Goal: Transaction & Acquisition: Purchase product/service

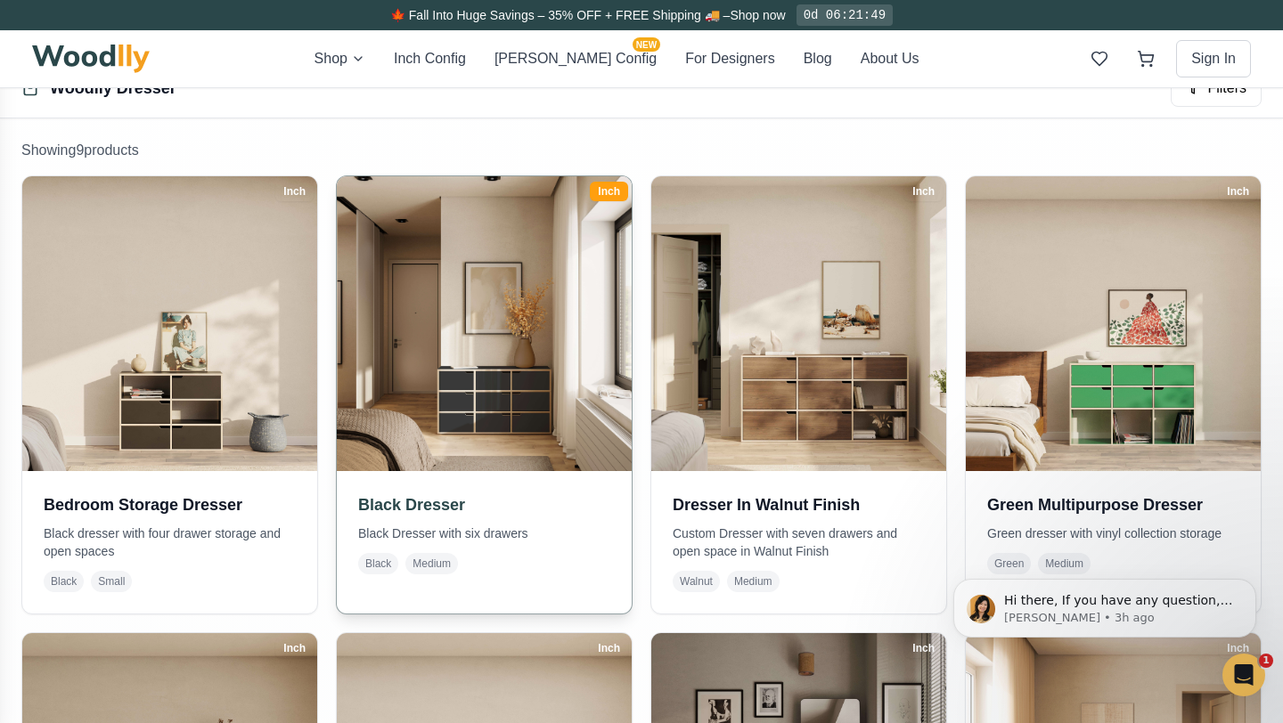
click at [534, 428] on img at bounding box center [485, 324] width 310 height 310
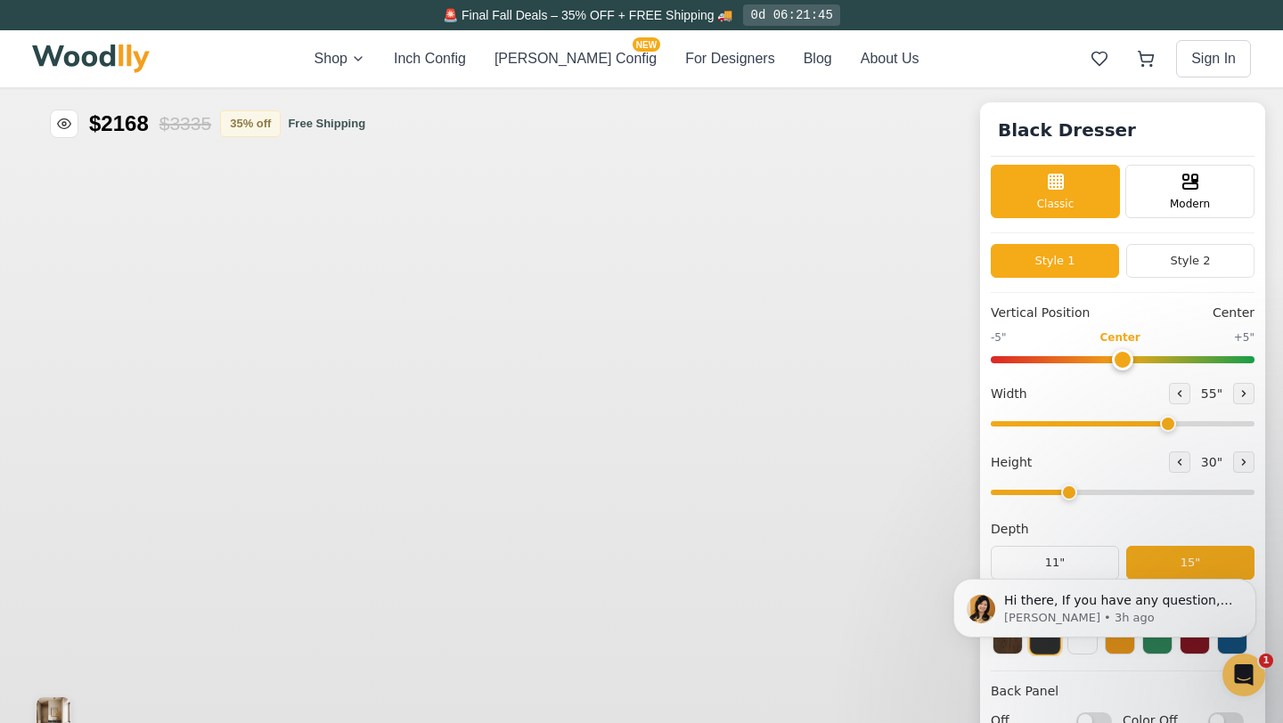
type input "55"
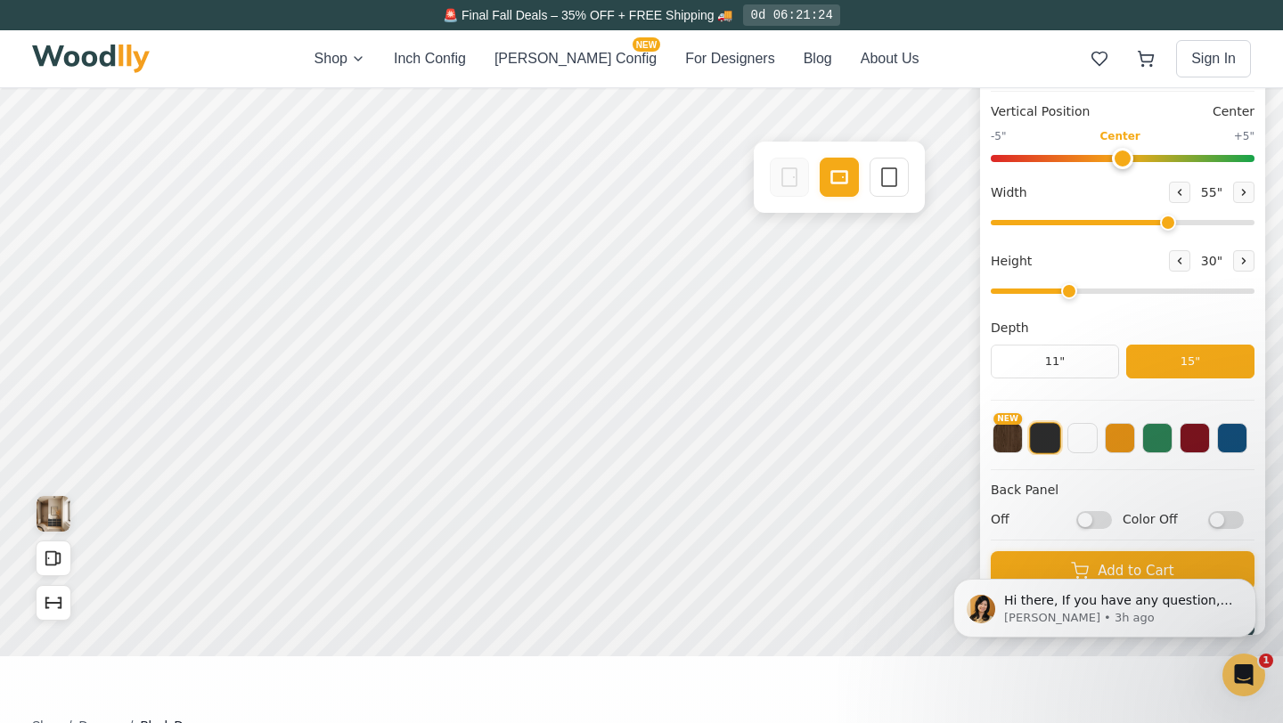
scroll to position [183, 0]
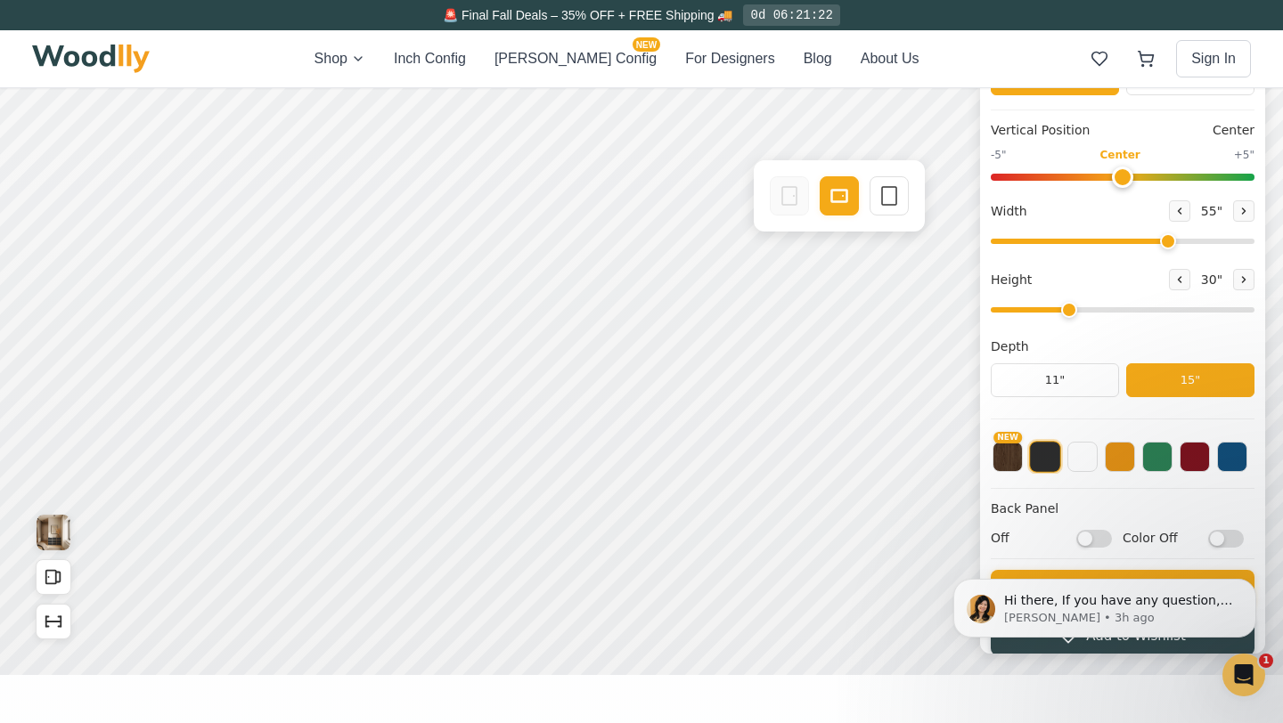
click at [1041, 462] on button at bounding box center [1045, 457] width 32 height 32
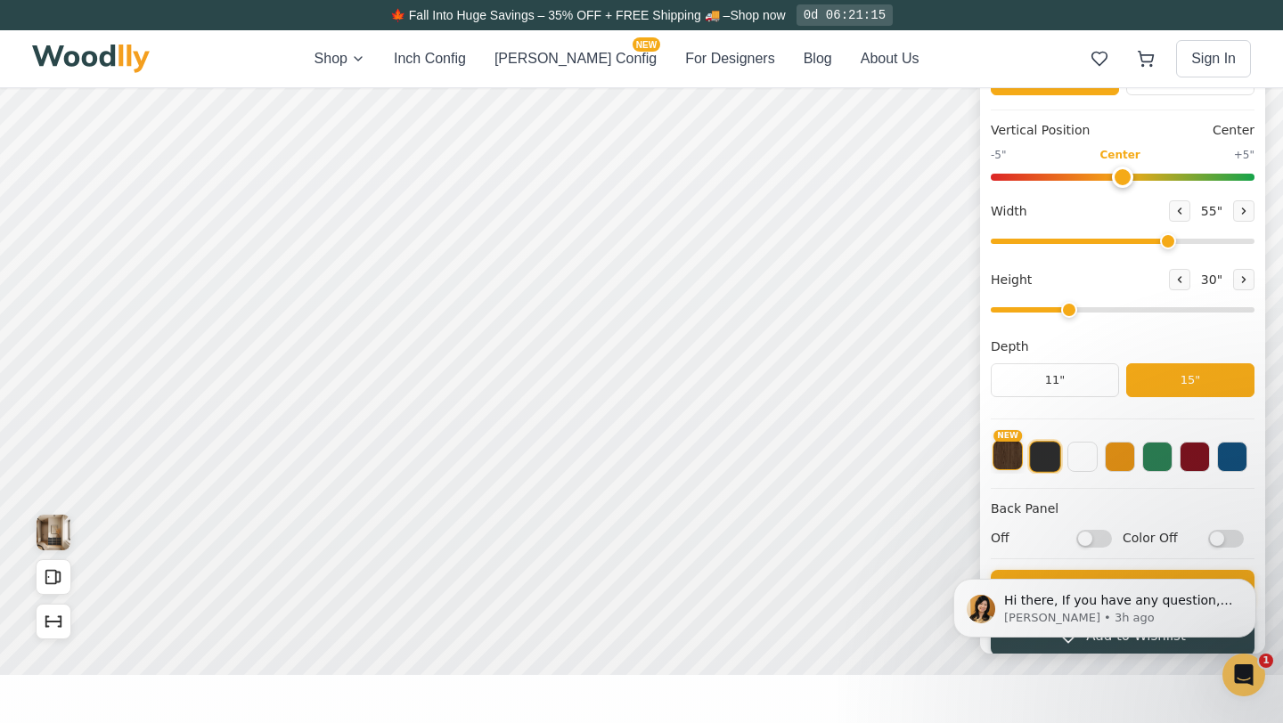
click at [1006, 457] on button "NEW" at bounding box center [1007, 455] width 30 height 30
click at [1237, 463] on button at bounding box center [1232, 455] width 30 height 30
click at [1153, 461] on button at bounding box center [1157, 455] width 30 height 30
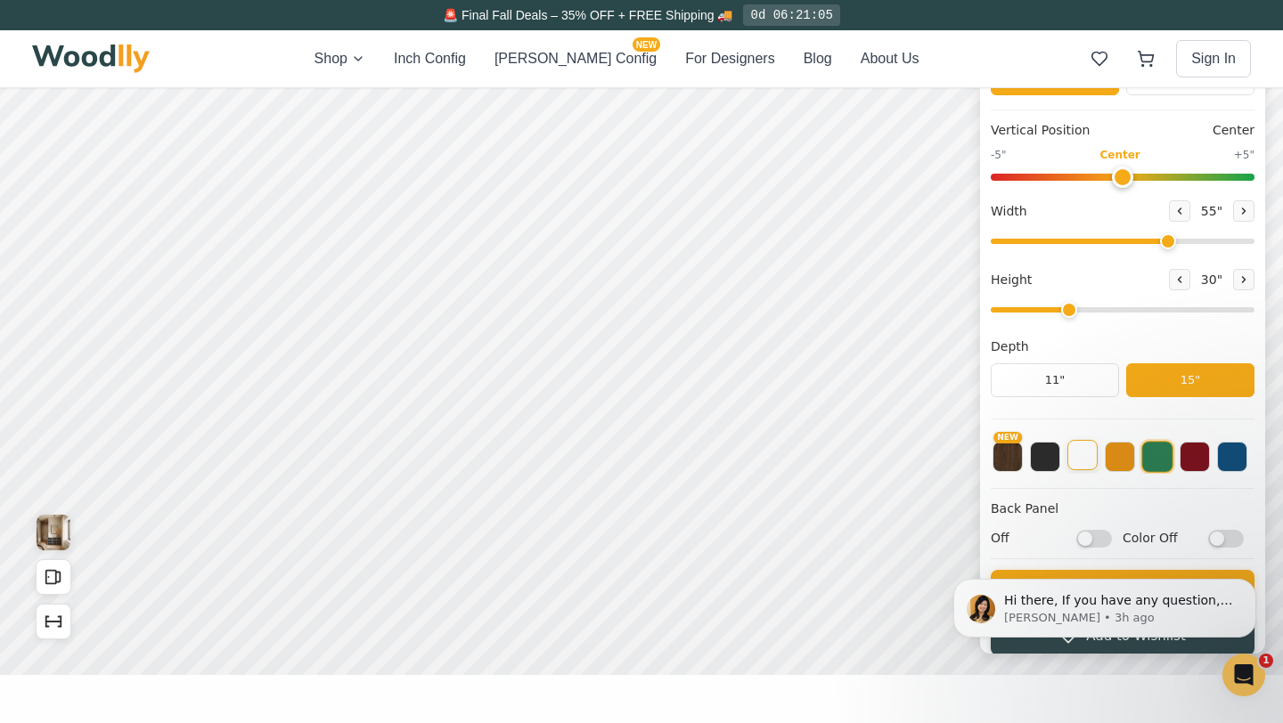
click at [1085, 460] on button at bounding box center [1082, 455] width 30 height 30
click at [1007, 460] on button "NEW" at bounding box center [1007, 455] width 30 height 30
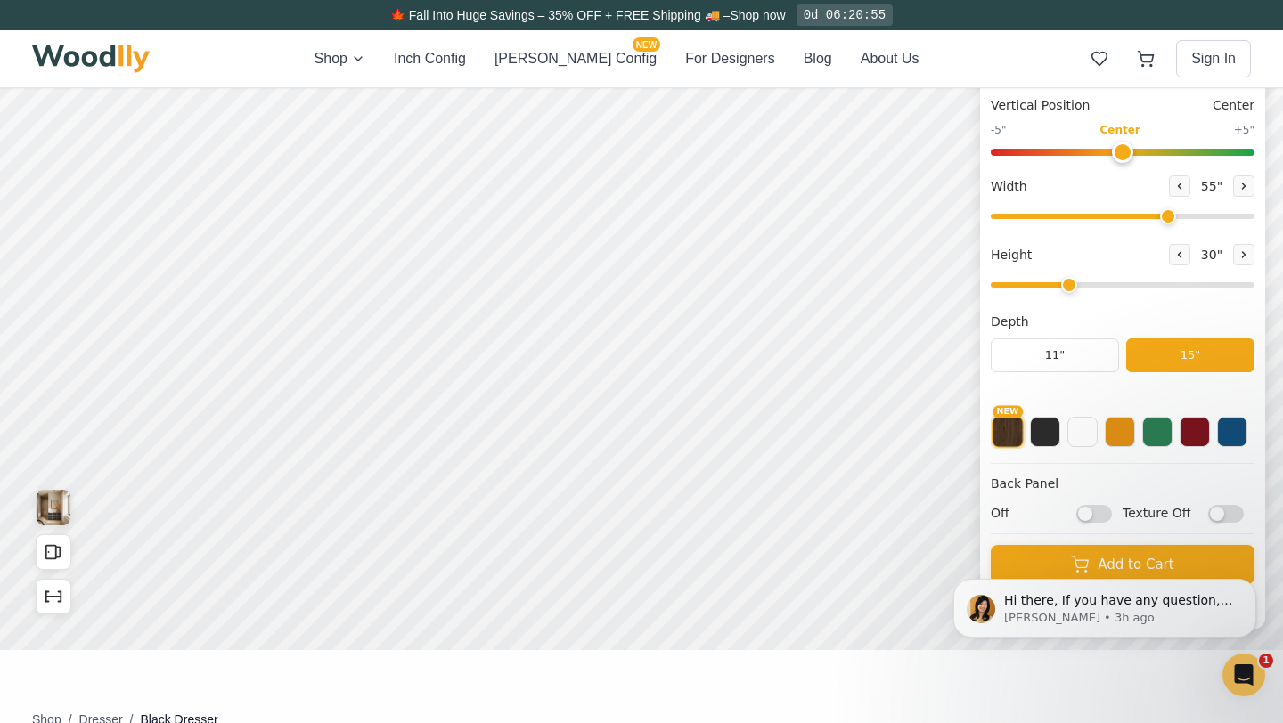
scroll to position [230, 0]
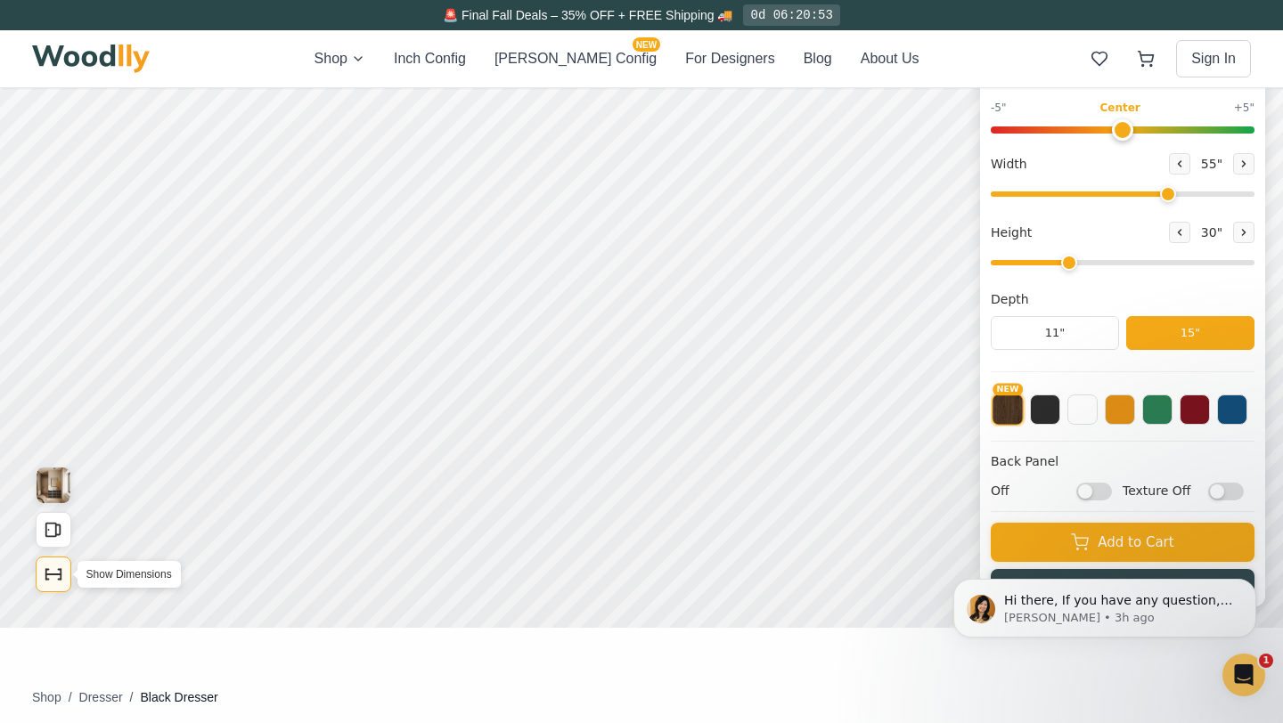
click at [56, 575] on icon "Show Dimensions" at bounding box center [53, 575] width 15 height 0
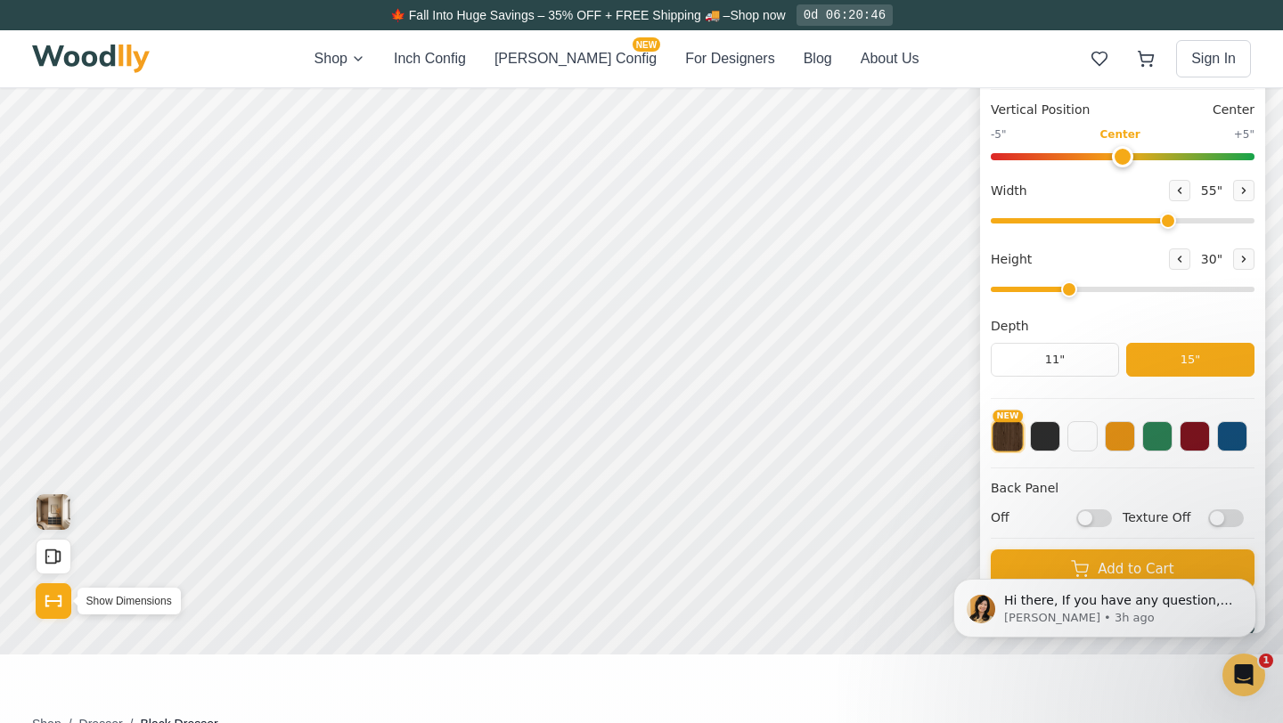
scroll to position [192, 0]
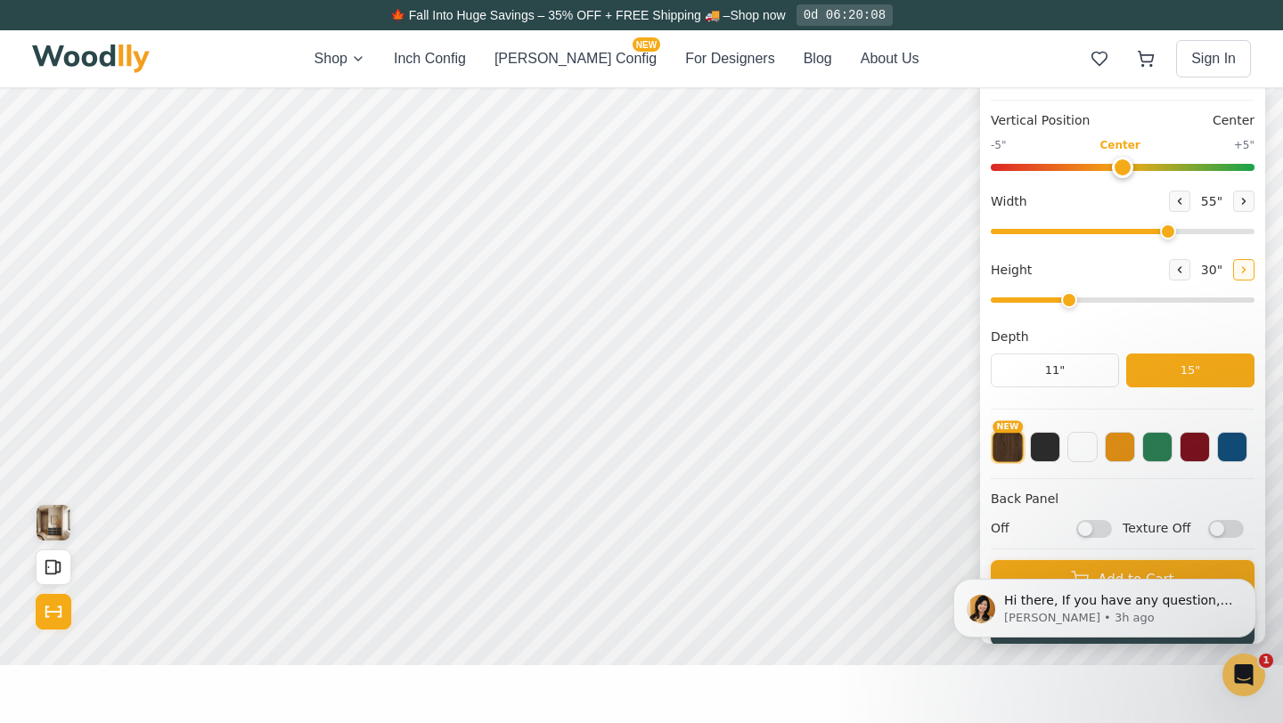
click at [1238, 273] on icon at bounding box center [1243, 270] width 11 height 11
click at [1243, 270] on icon at bounding box center [1244, 269] width 3 height 5
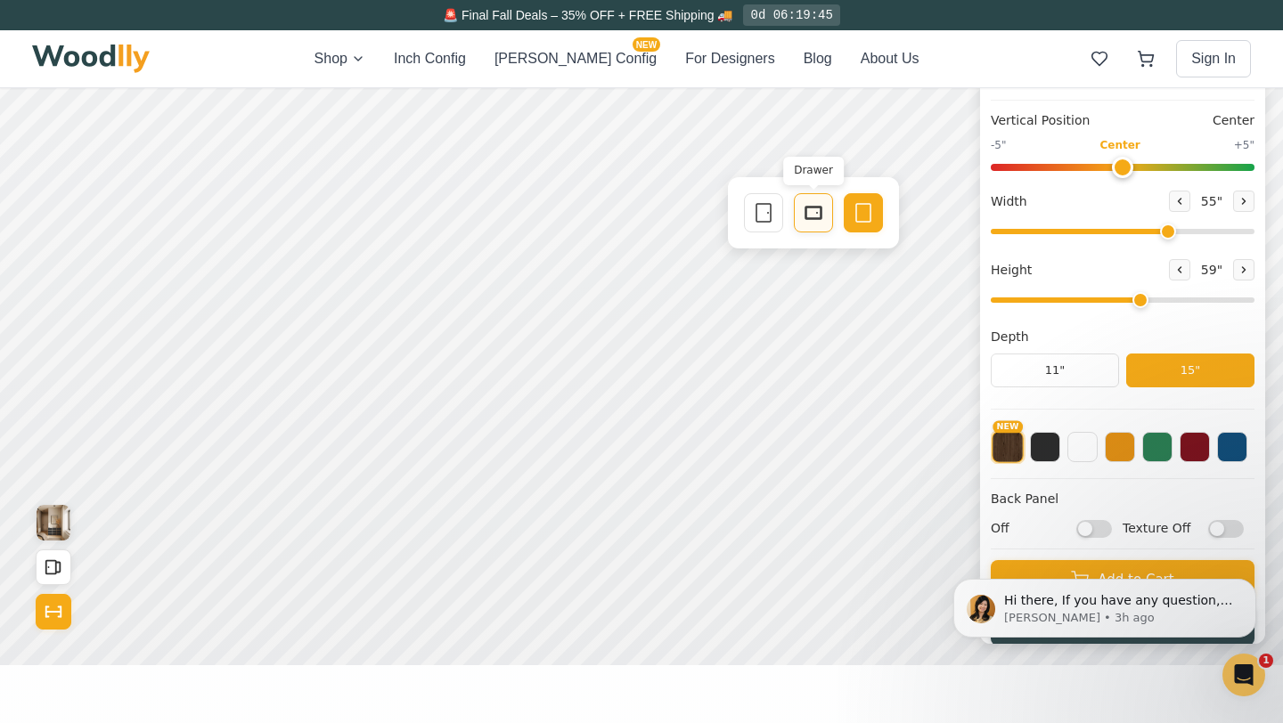
click at [815, 216] on icon at bounding box center [813, 212] width 21 height 21
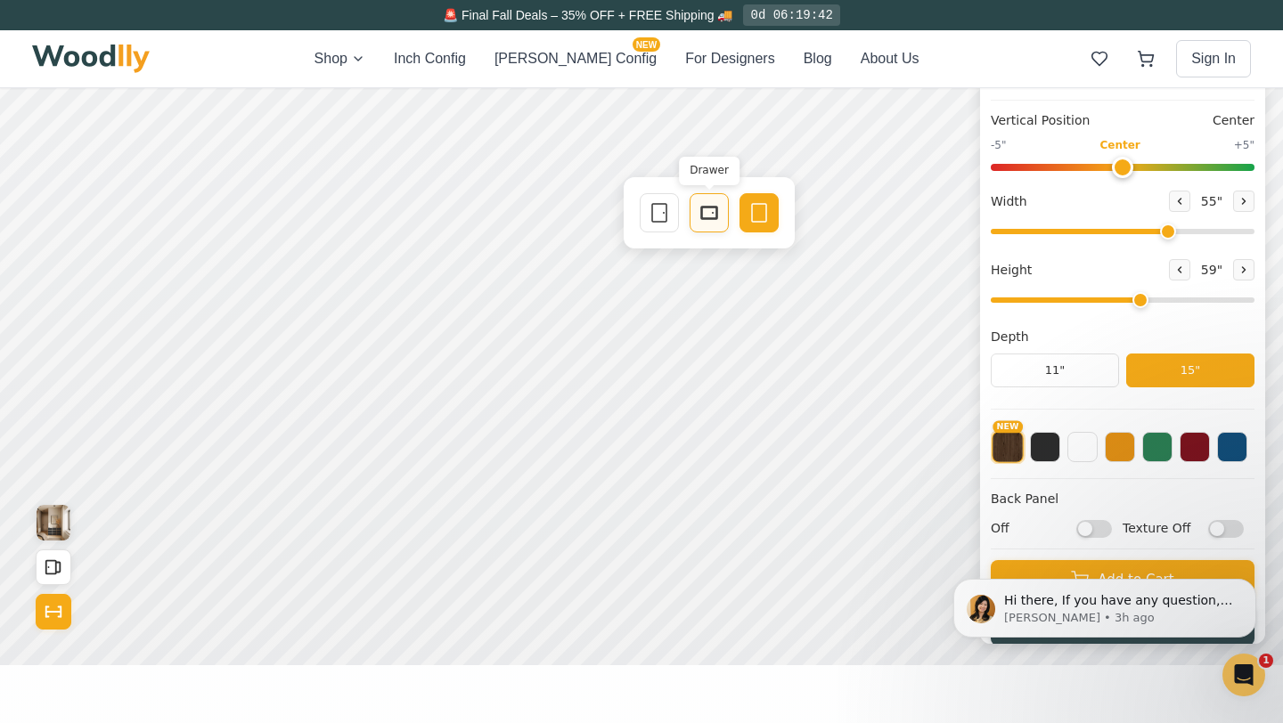
click at [714, 211] on icon at bounding box center [708, 212] width 21 height 21
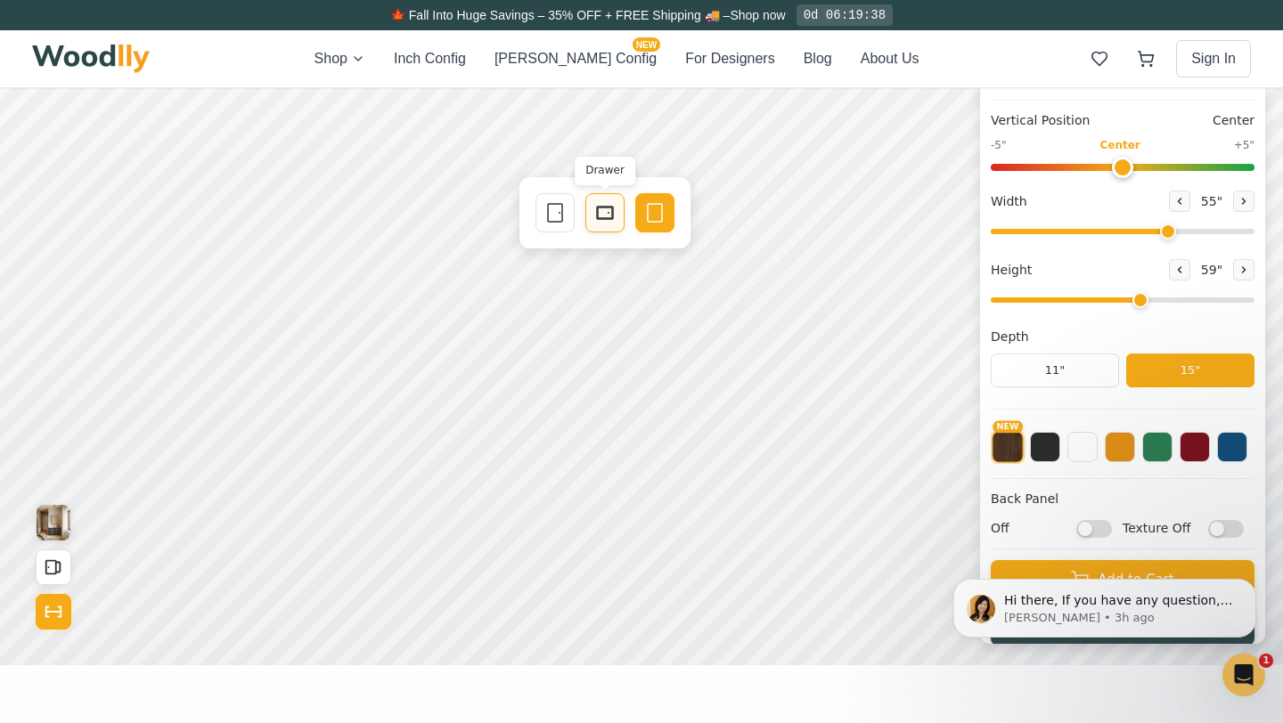
click at [604, 217] on rect at bounding box center [605, 213] width 14 height 11
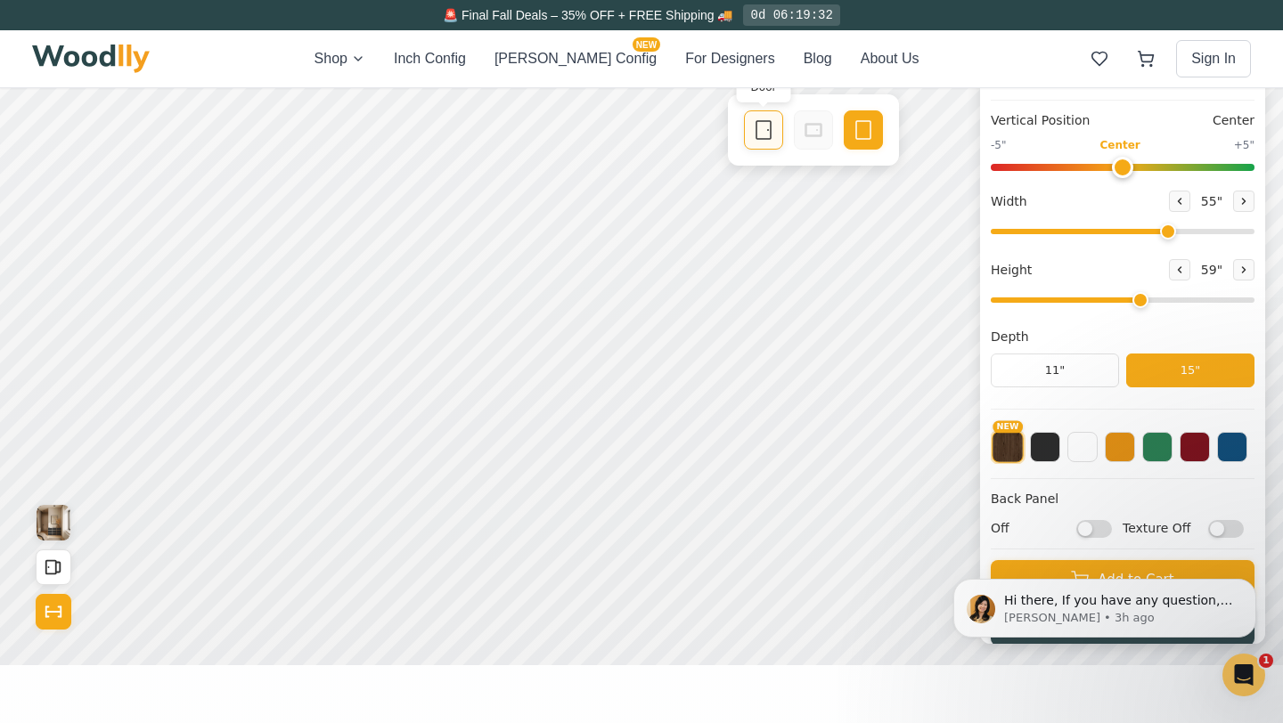
click at [769, 135] on icon at bounding box center [763, 129] width 21 height 21
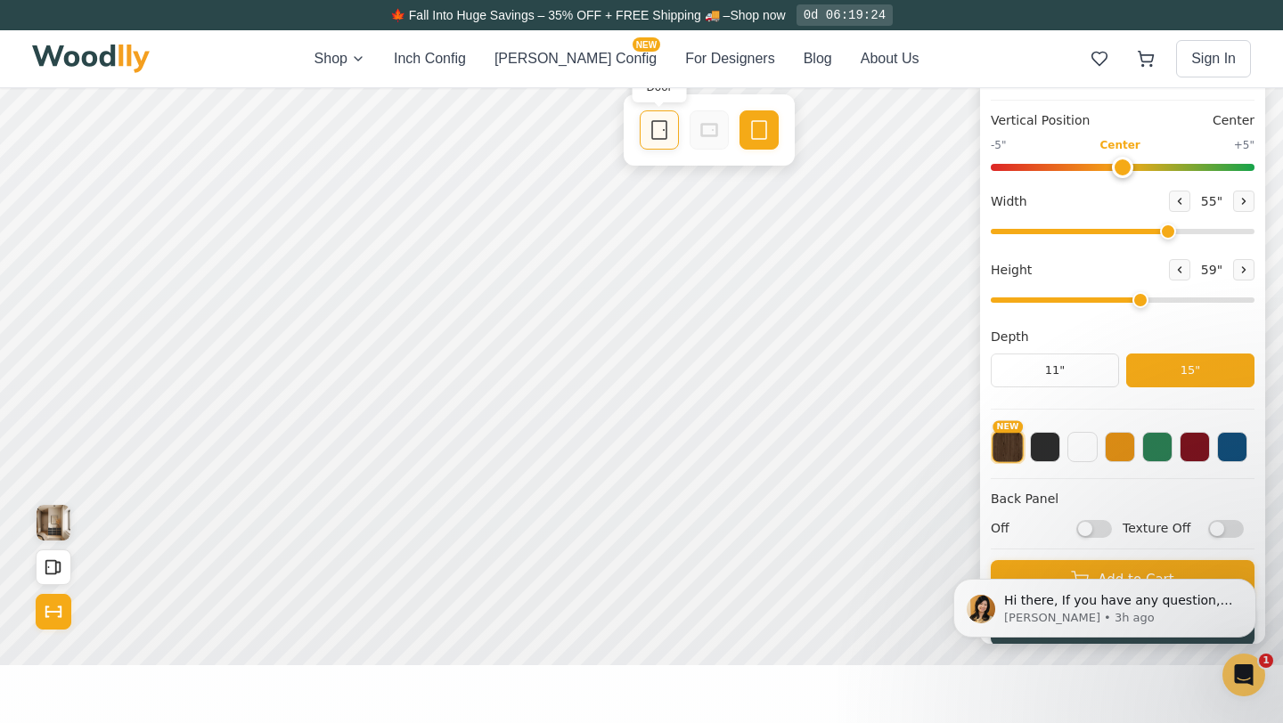
click at [662, 129] on icon at bounding box center [658, 129] width 21 height 21
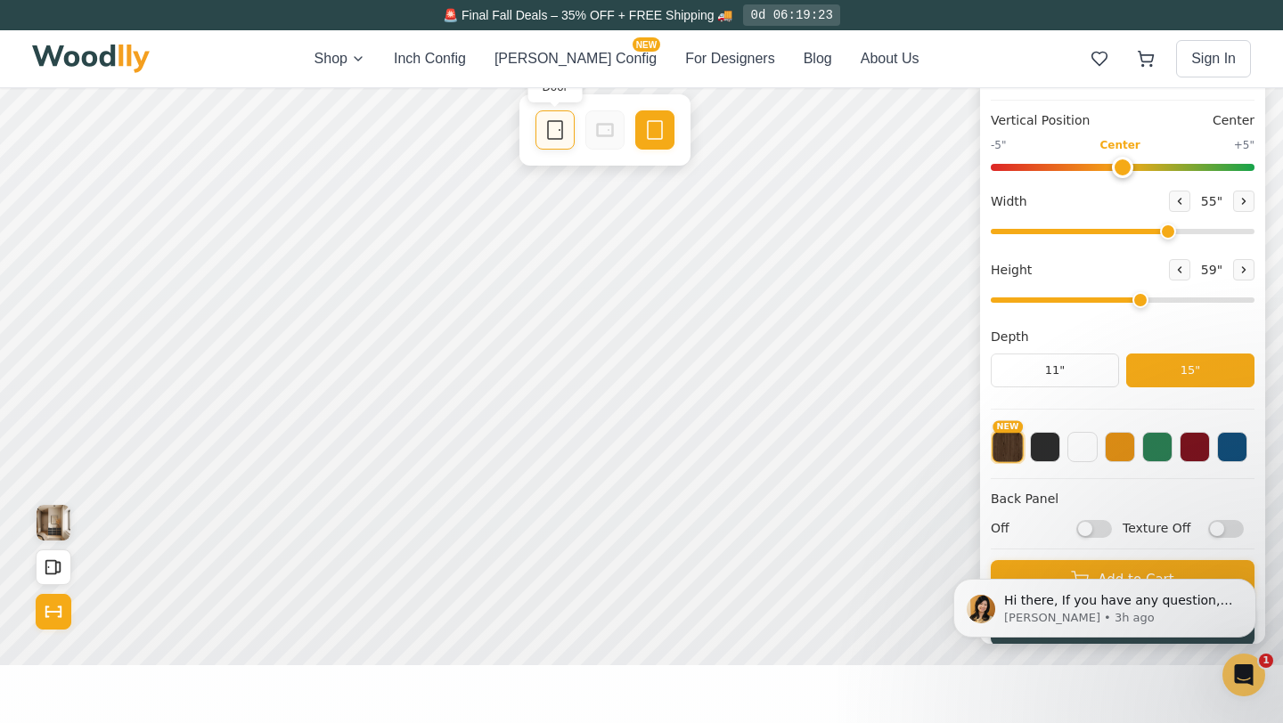
click at [558, 129] on icon at bounding box center [554, 129] width 21 height 21
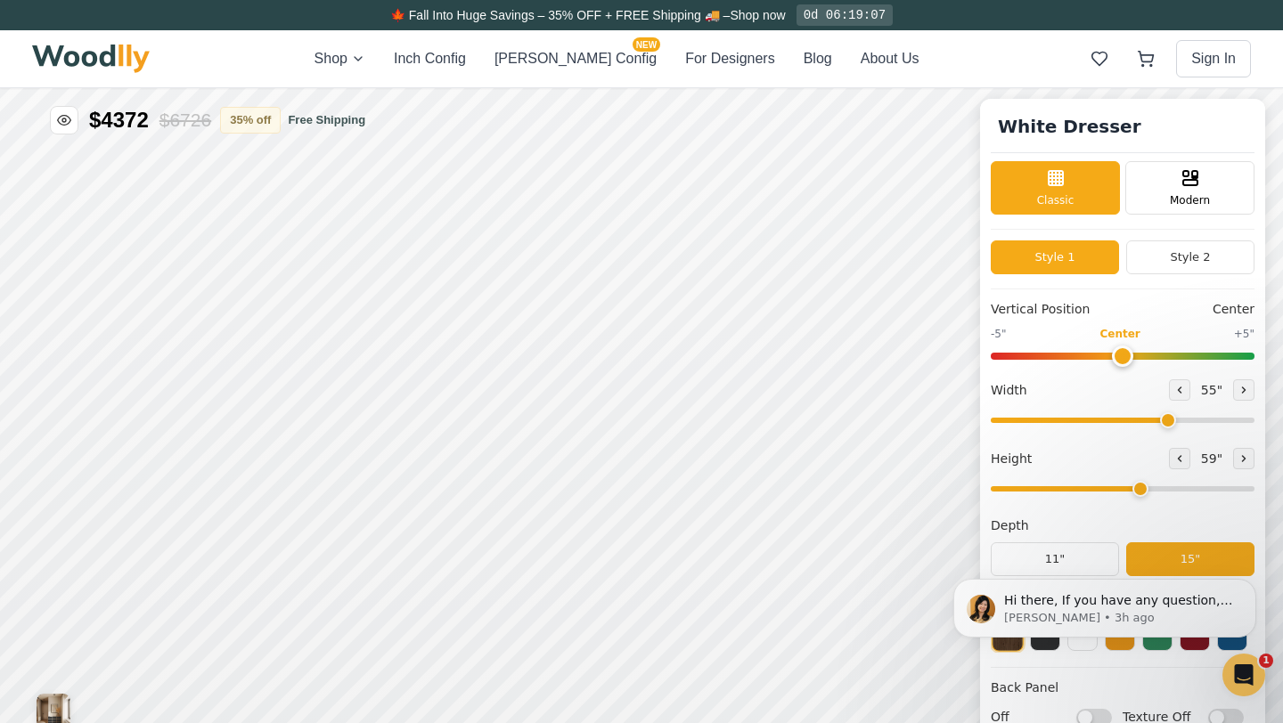
scroll to position [5, 0]
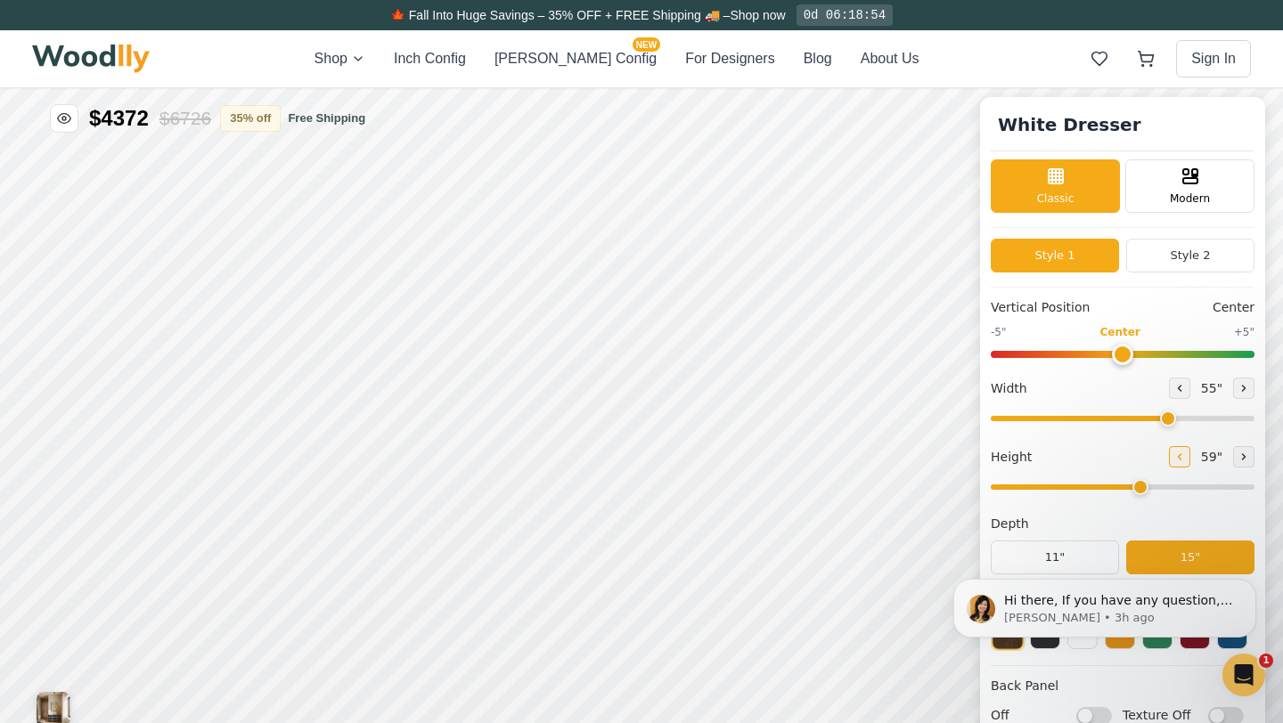
click at [1174, 460] on icon at bounding box center [1179, 457] width 11 height 11
click at [1174, 461] on icon at bounding box center [1179, 457] width 11 height 11
type input "3"
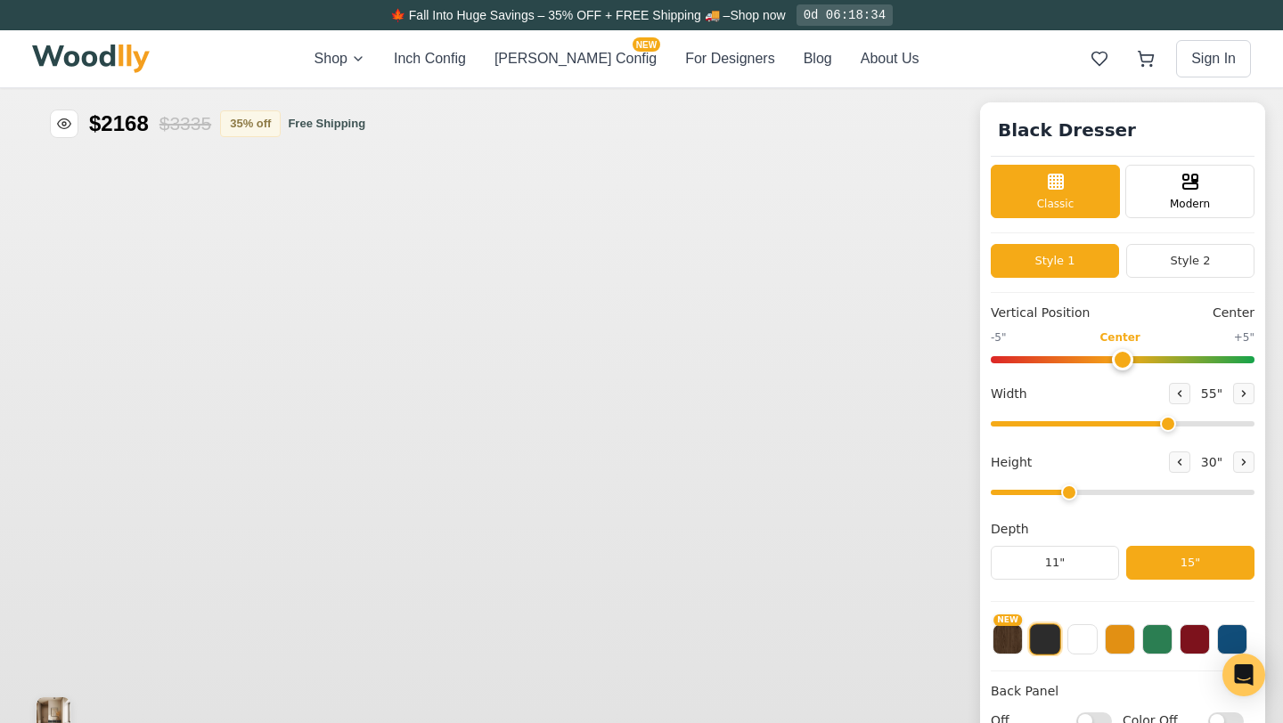
type input "55"
type input "3"
